Goal: Task Accomplishment & Management: Use online tool/utility

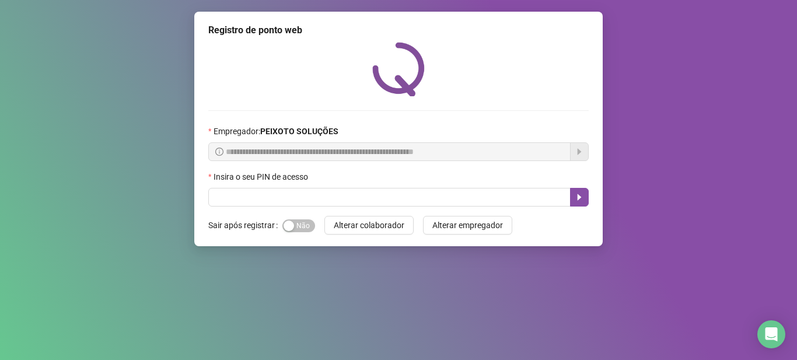
click at [425, 183] on div "Insira o seu PIN de acesso" at bounding box center [398, 179] width 380 height 18
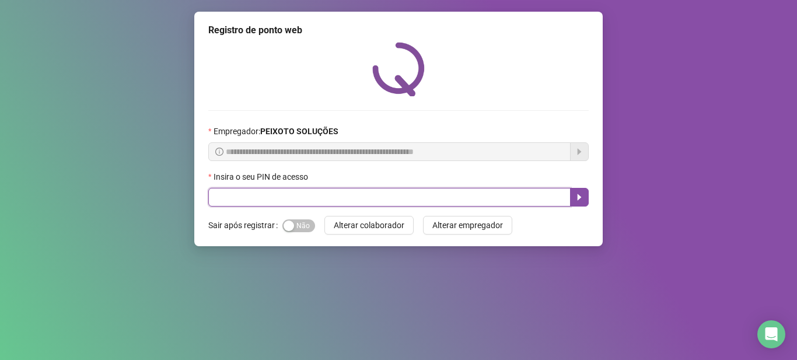
click at [432, 194] on input "text" at bounding box center [389, 197] width 362 height 19
type input "*****"
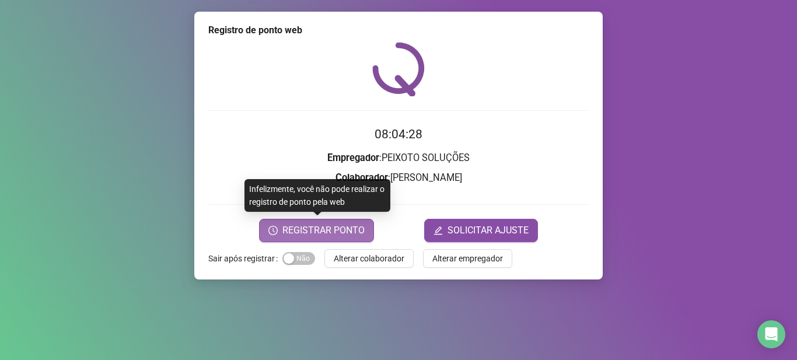
click at [338, 228] on span "REGISTRAR PONTO" at bounding box center [323, 230] width 82 height 14
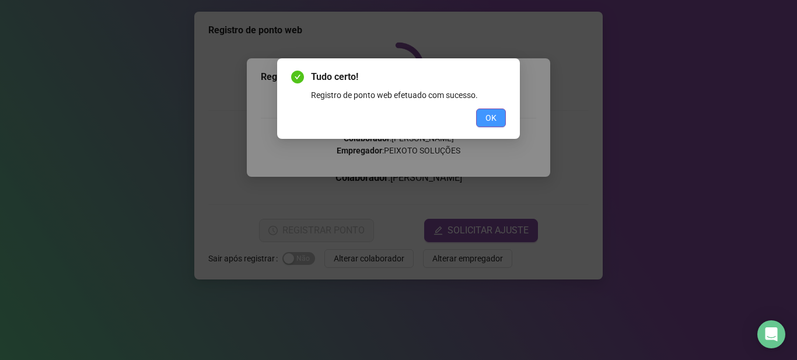
click at [491, 114] on span "OK" at bounding box center [490, 117] width 11 height 13
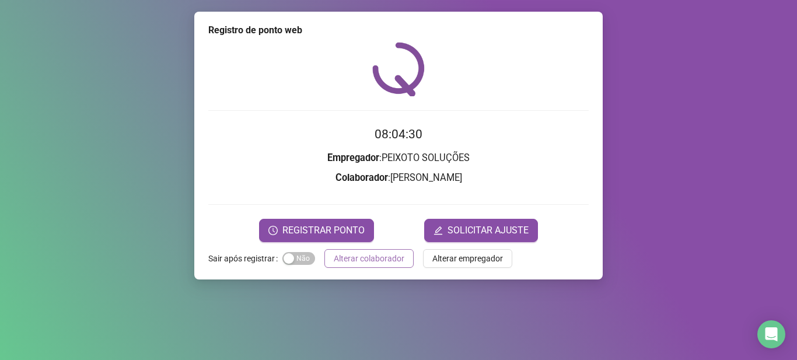
click at [371, 261] on span "Alterar colaborador" at bounding box center [369, 258] width 71 height 13
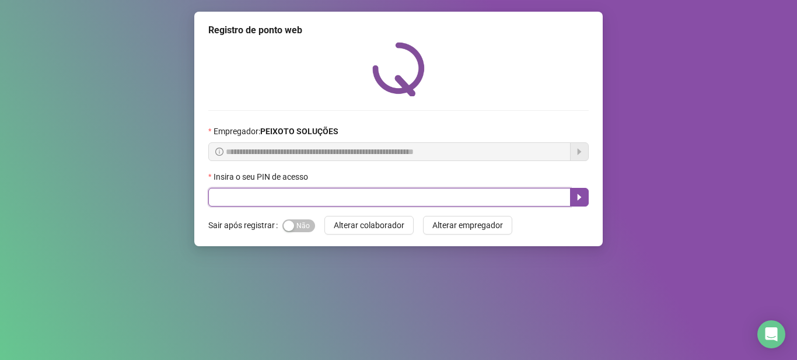
click at [390, 202] on input "text" at bounding box center [389, 197] width 362 height 19
type input "*****"
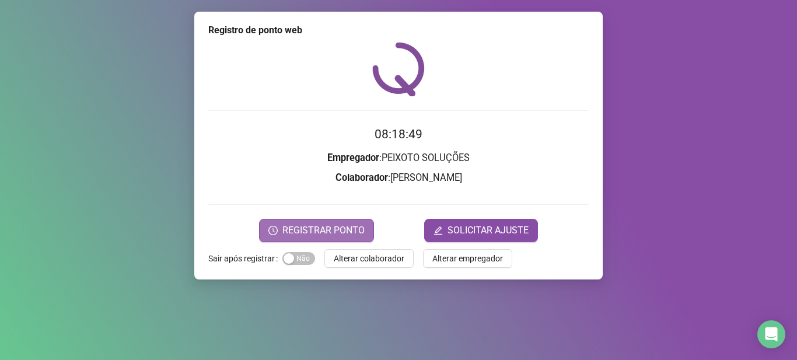
click at [358, 228] on span "REGISTRAR PONTO" at bounding box center [323, 230] width 82 height 14
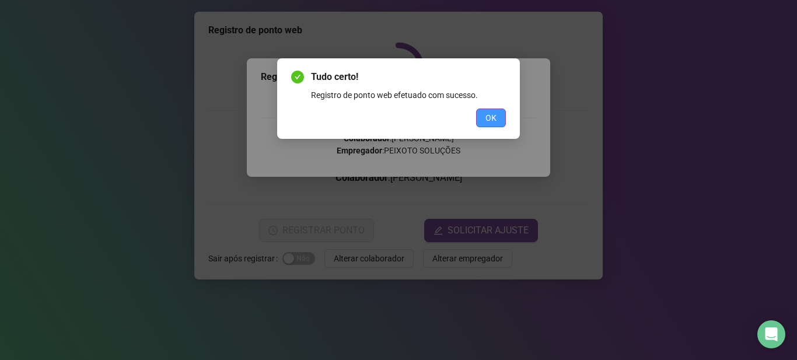
click at [499, 109] on button "OK" at bounding box center [491, 118] width 30 height 19
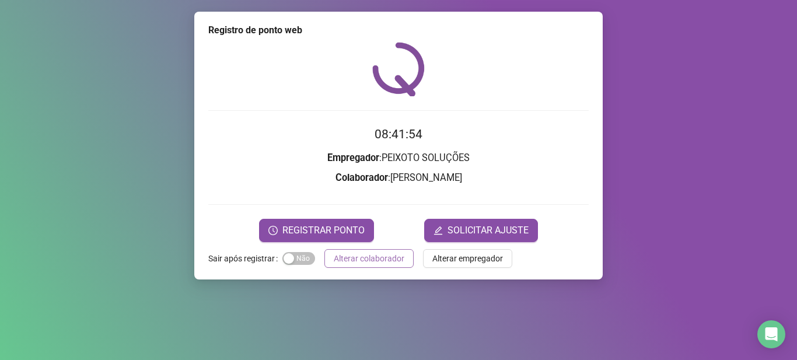
click at [391, 261] on span "Alterar colaborador" at bounding box center [369, 258] width 71 height 13
